Goal: Information Seeking & Learning: Learn about a topic

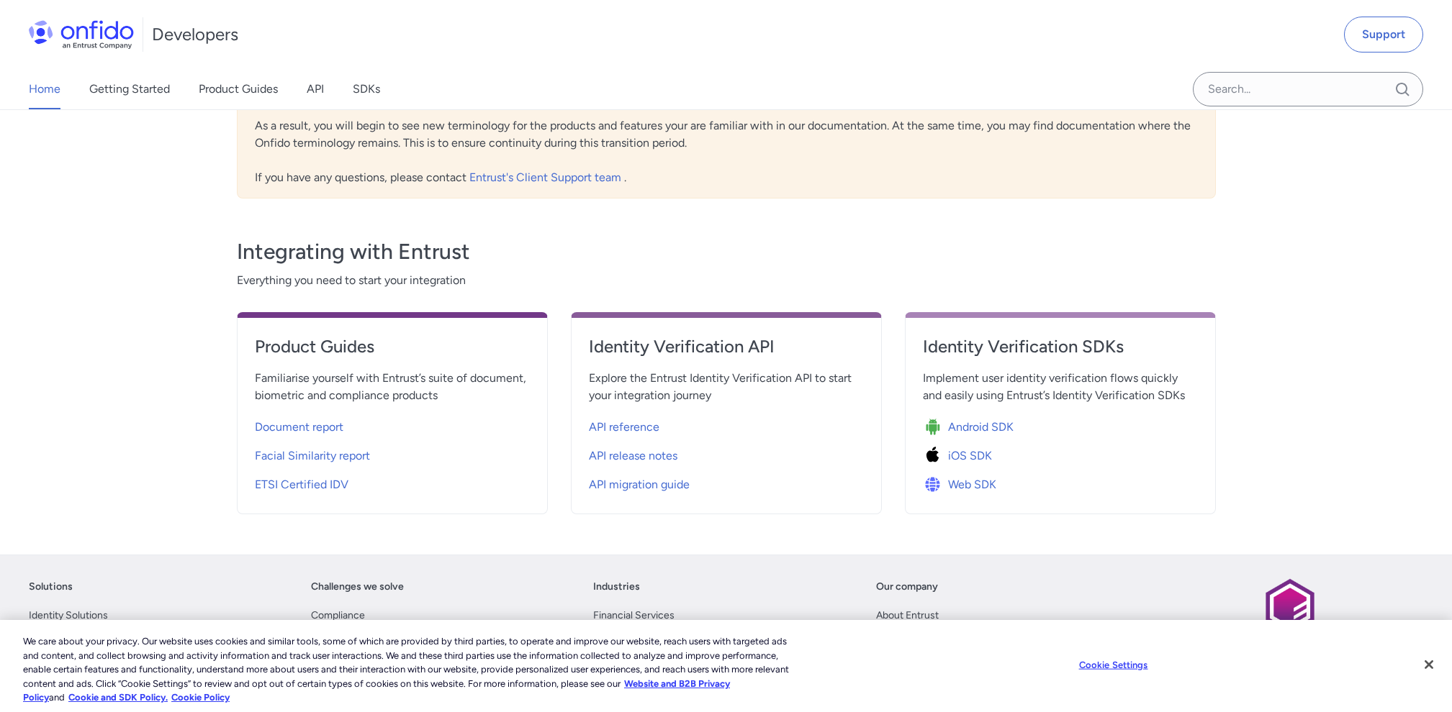
scroll to position [363, 0]
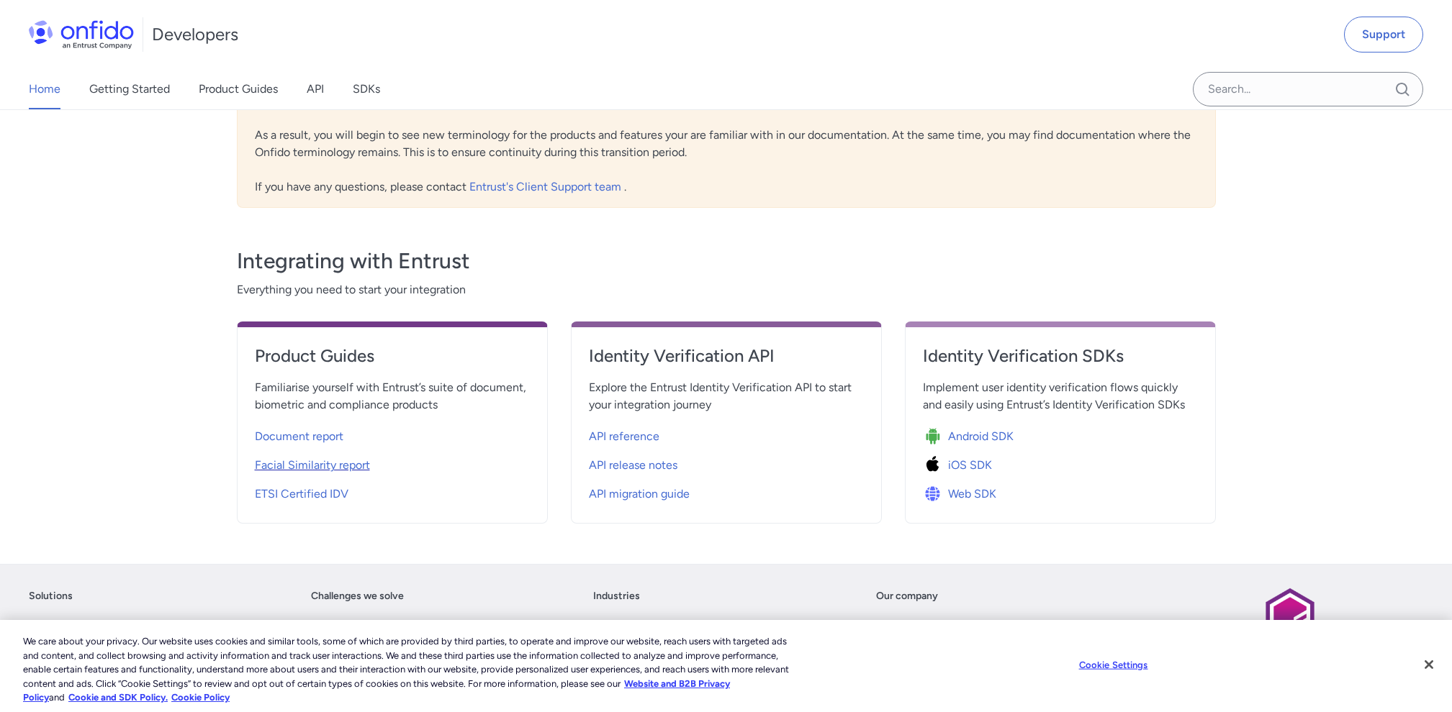
click at [304, 457] on span "Facial Similarity report" at bounding box center [312, 465] width 115 height 17
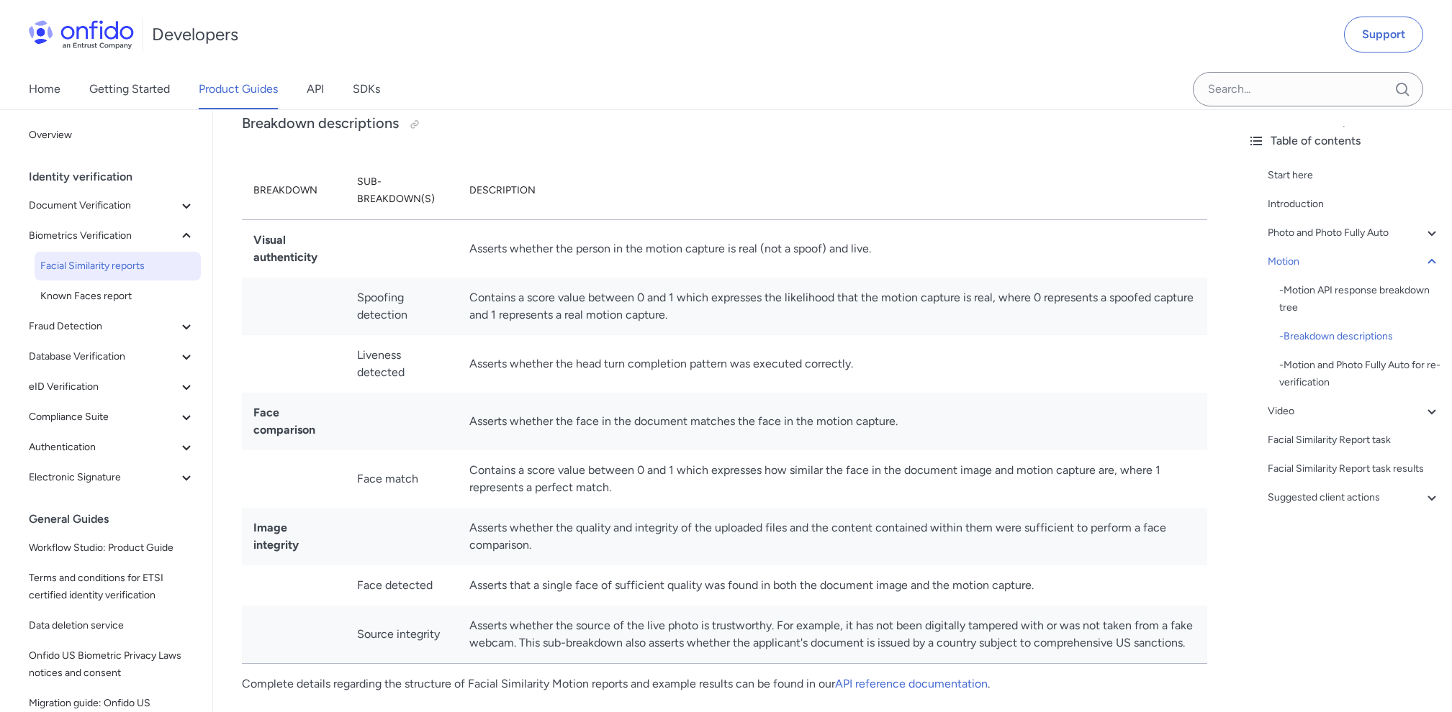
scroll to position [2509, 0]
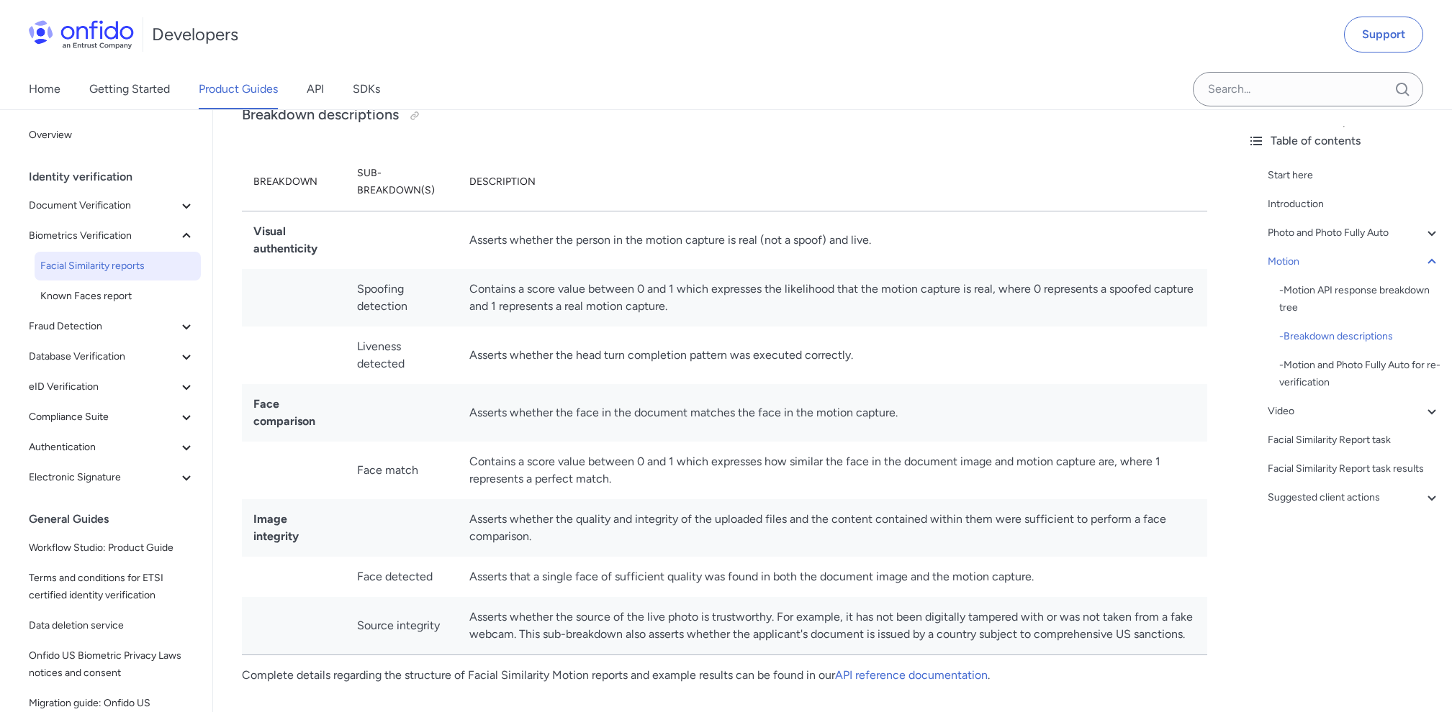
click at [512, 294] on td "Contains a score value between 0 and 1 which expresses the likelihood that the …" at bounding box center [832, 298] width 749 height 58
click at [629, 273] on td "Contains a score value between 0 and 1 which expresses the likelihood that the …" at bounding box center [832, 298] width 749 height 58
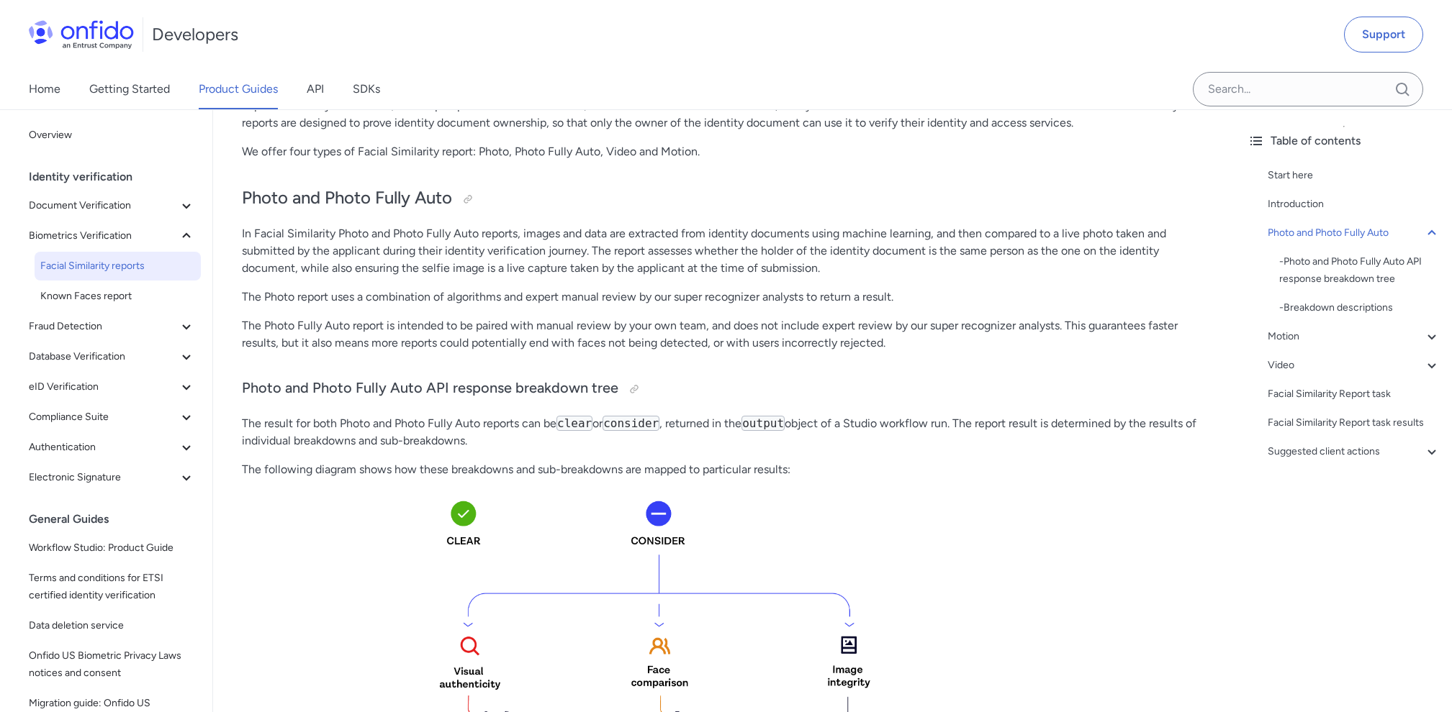
scroll to position [0, 0]
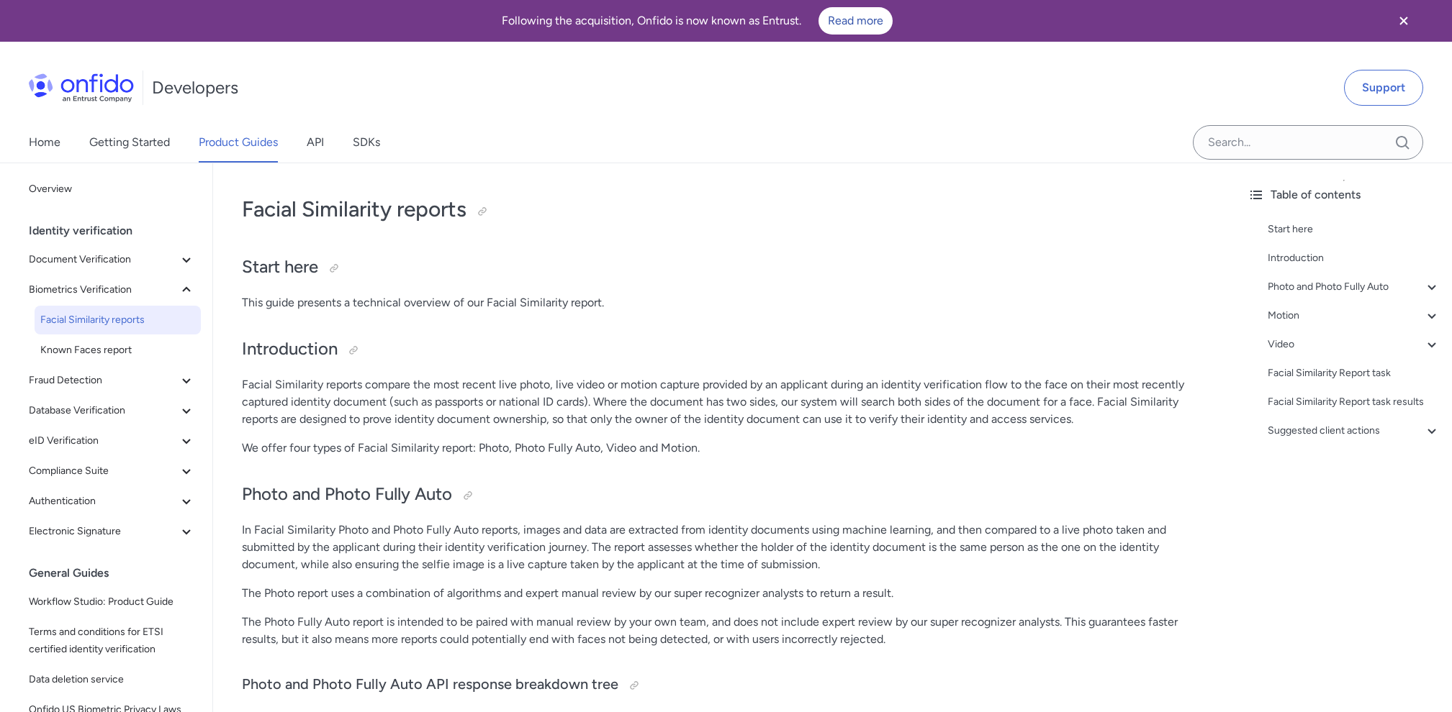
click at [484, 409] on p "Facial Similarity reports compare the most recent live photo, live video or mot…" at bounding box center [724, 402] width 965 height 52
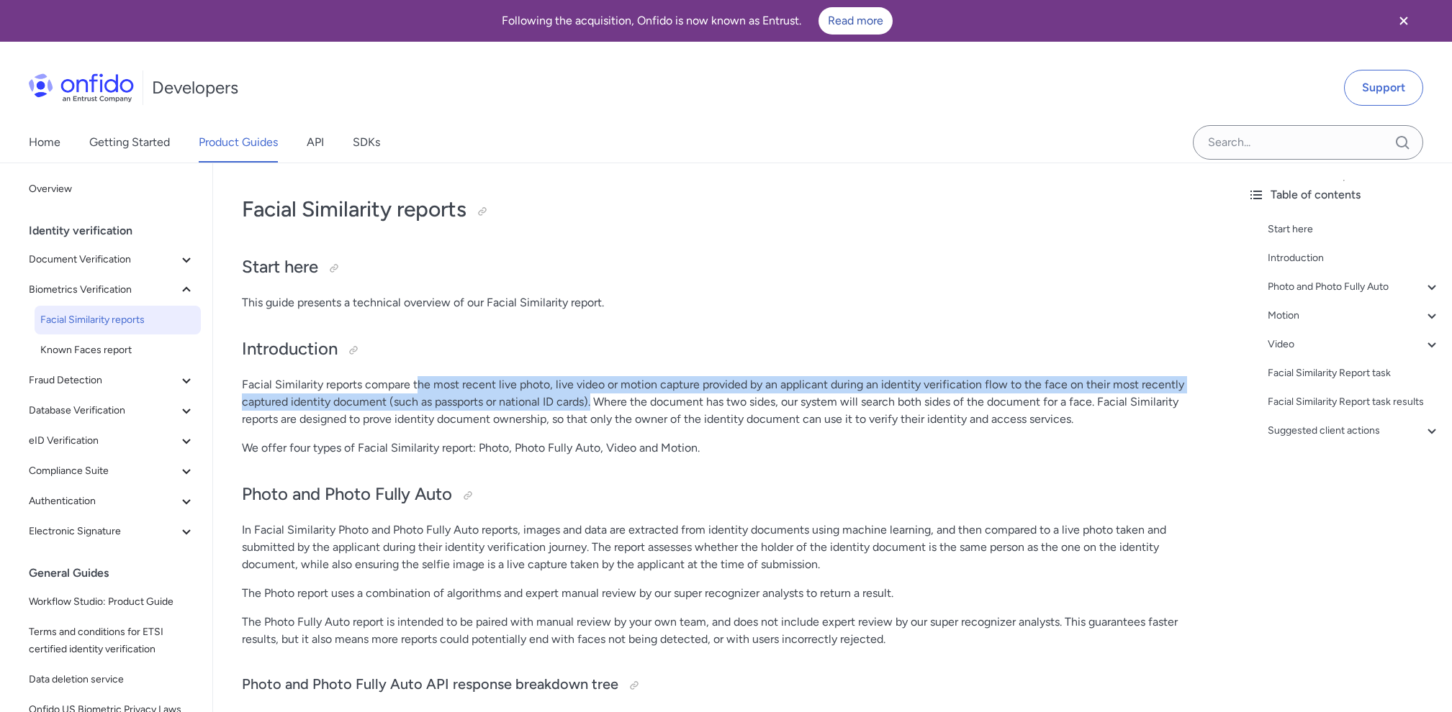
drag, startPoint x: 443, startPoint y: 391, endPoint x: 617, endPoint y: 395, distance: 174.2
click at [617, 395] on p "Facial Similarity reports compare the most recent live photo, live video or mot…" at bounding box center [724, 402] width 965 height 52
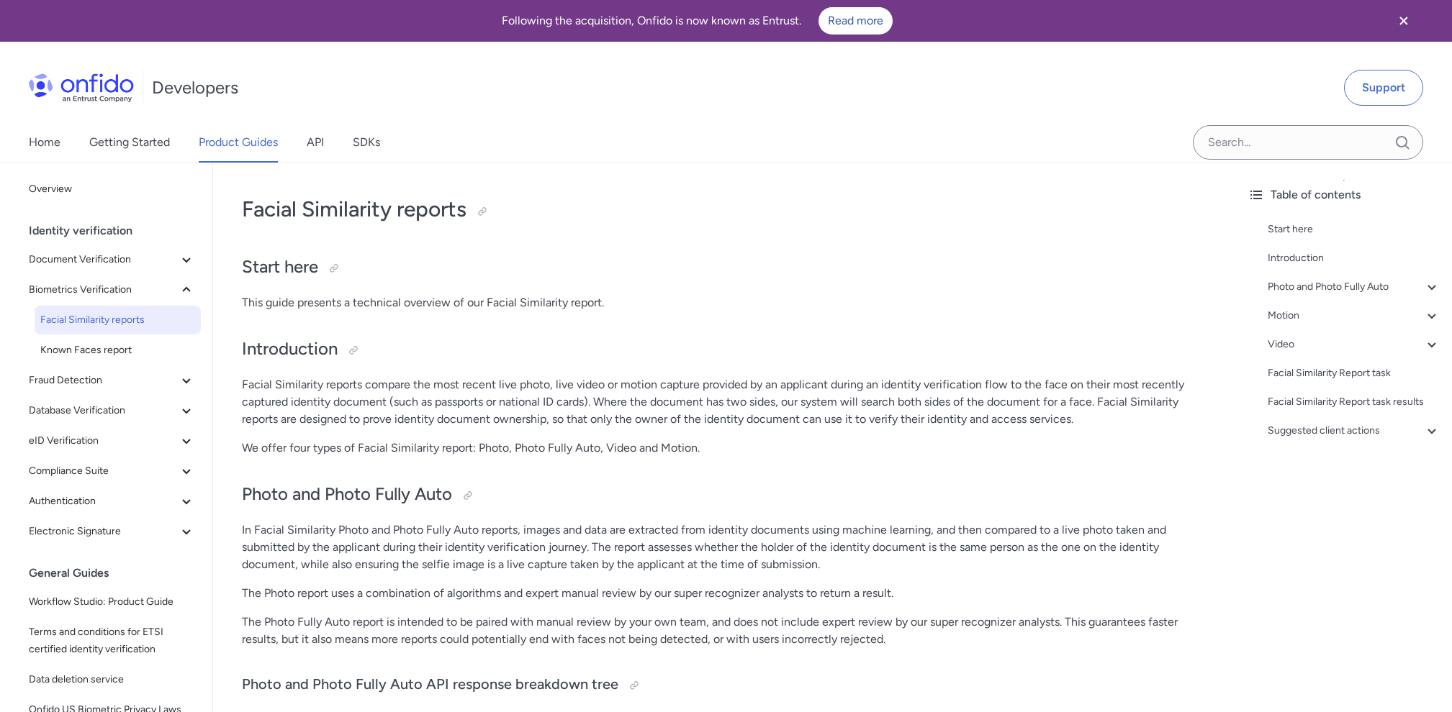
click at [619, 405] on p "Facial Similarity reports compare the most recent live photo, live video or mot…" at bounding box center [724, 402] width 965 height 52
